Goal: Task Accomplishment & Management: Use online tool/utility

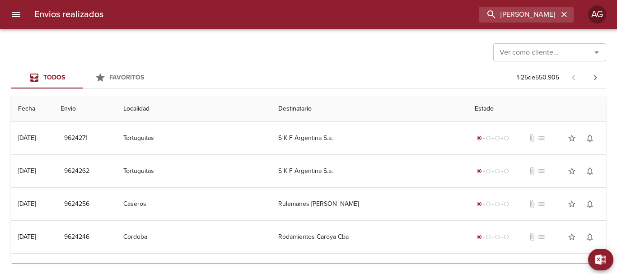
type input "[PERSON_NAME]"
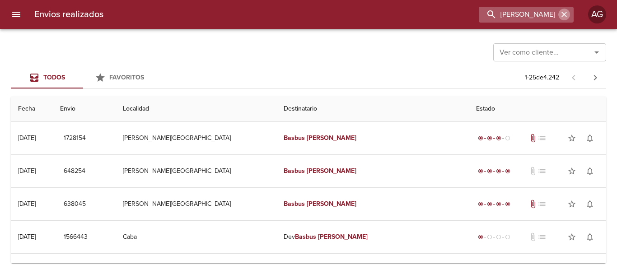
click at [563, 14] on icon "button" at bounding box center [563, 14] width 5 height 5
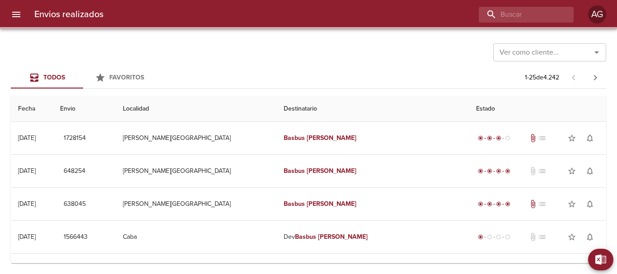
click at [319, 60] on div "Ver como cliente... Ver como cliente..." at bounding box center [308, 51] width 595 height 23
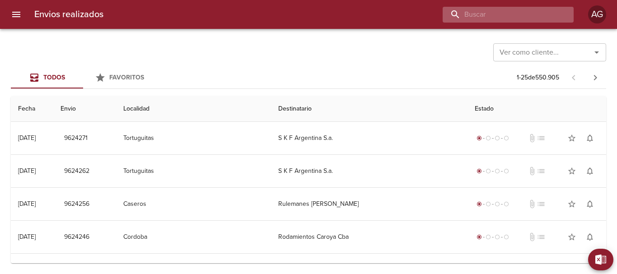
click at [500, 14] on input "buscar" at bounding box center [500, 15] width 116 height 16
paste input "[PERSON_NAME]"
type input "[PERSON_NAME]"
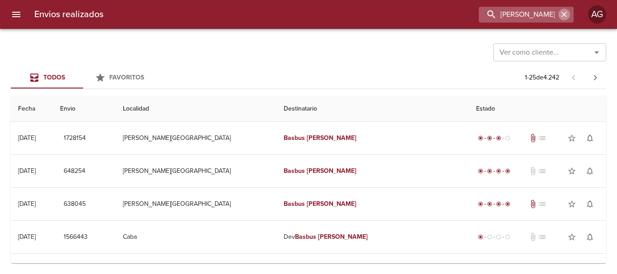
click at [564, 16] on icon "button" at bounding box center [563, 14] width 9 height 9
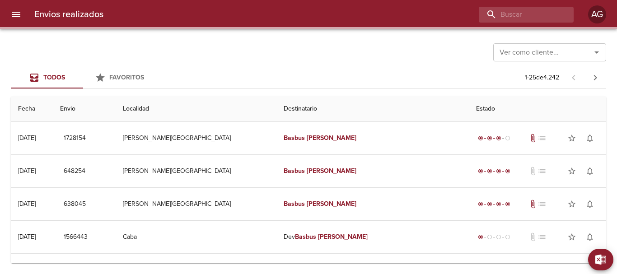
click at [317, 51] on div "Ver como cliente... Ver como cliente..." at bounding box center [308, 51] width 595 height 23
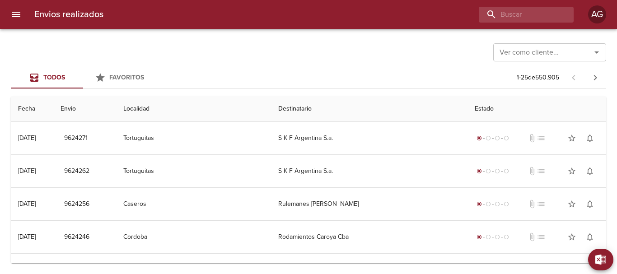
click at [524, 23] on div "Envios realizados AG" at bounding box center [308, 14] width 617 height 29
click at [524, 19] on input "buscar" at bounding box center [500, 15] width 116 height 16
paste input "[PERSON_NAME]"
type input "[PERSON_NAME]"
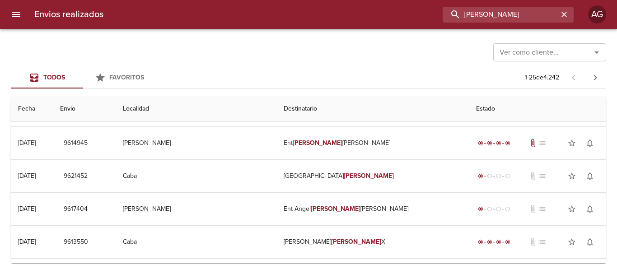
scroll to position [406, 0]
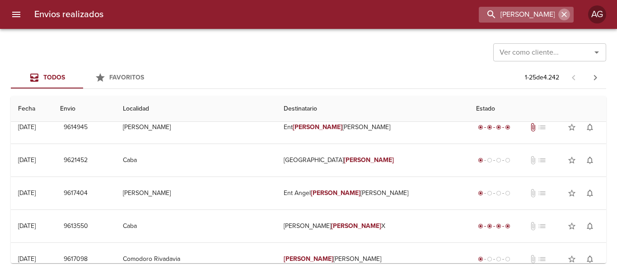
click at [561, 19] on icon "button" at bounding box center [563, 14] width 9 height 9
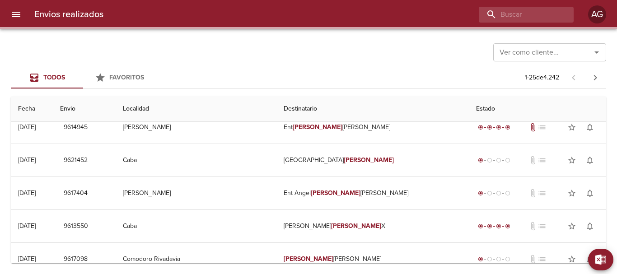
click at [339, 54] on div "Ver como cliente... Ver como cliente..." at bounding box center [308, 51] width 595 height 23
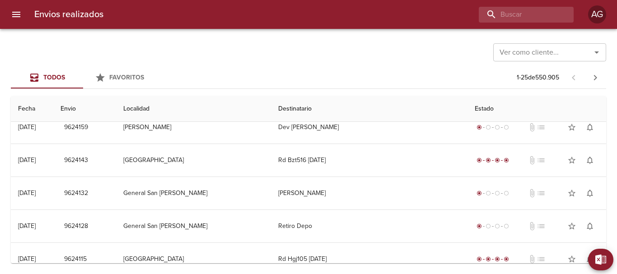
scroll to position [0, 0]
